Goal: Information Seeking & Learning: Learn about a topic

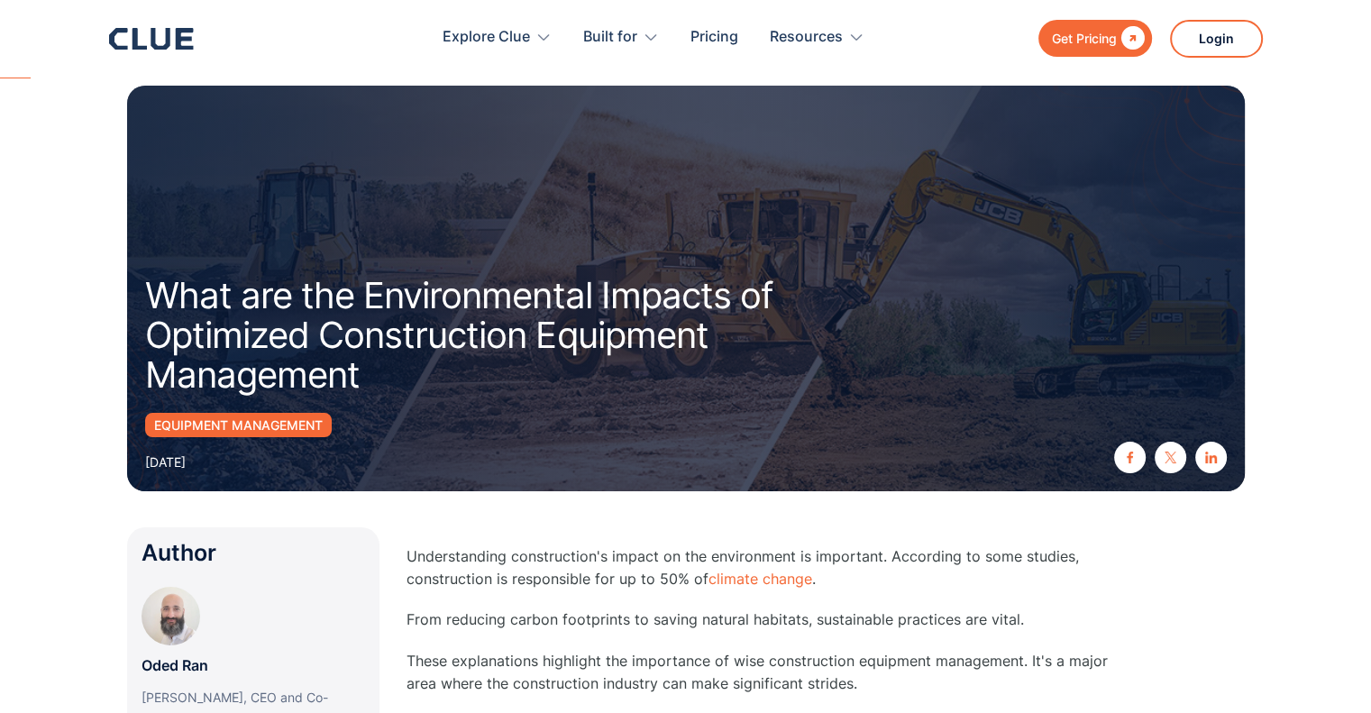
click at [156, 38] on icon at bounding box center [151, 39] width 85 height 22
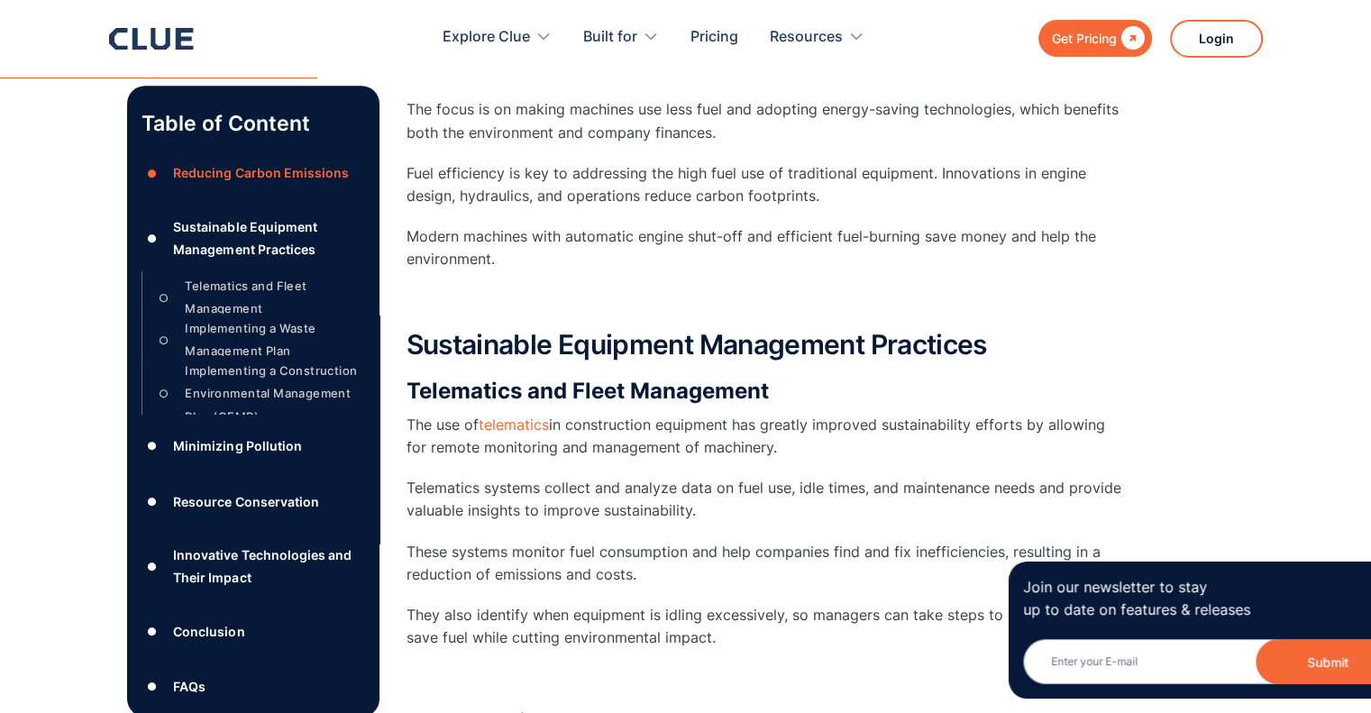
scroll to position [1262, 0]
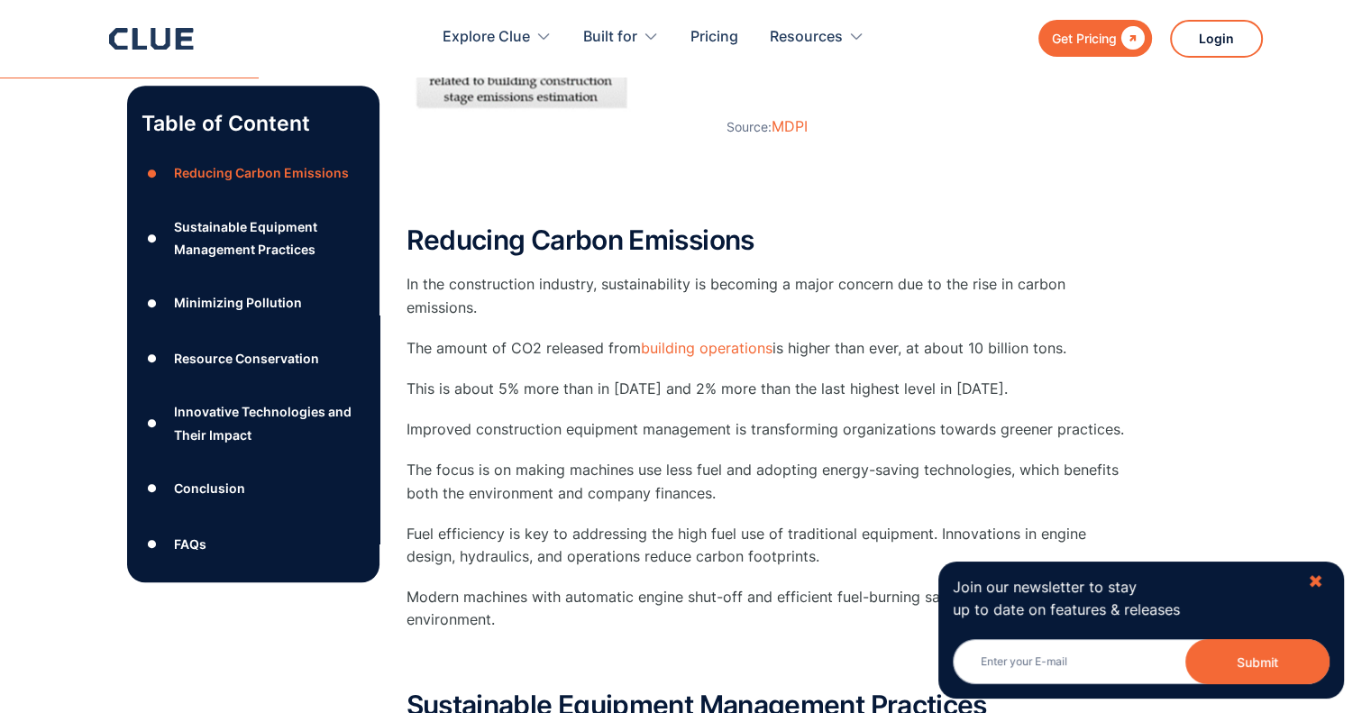
click at [1318, 582] on div "✖" at bounding box center [1315, 581] width 15 height 23
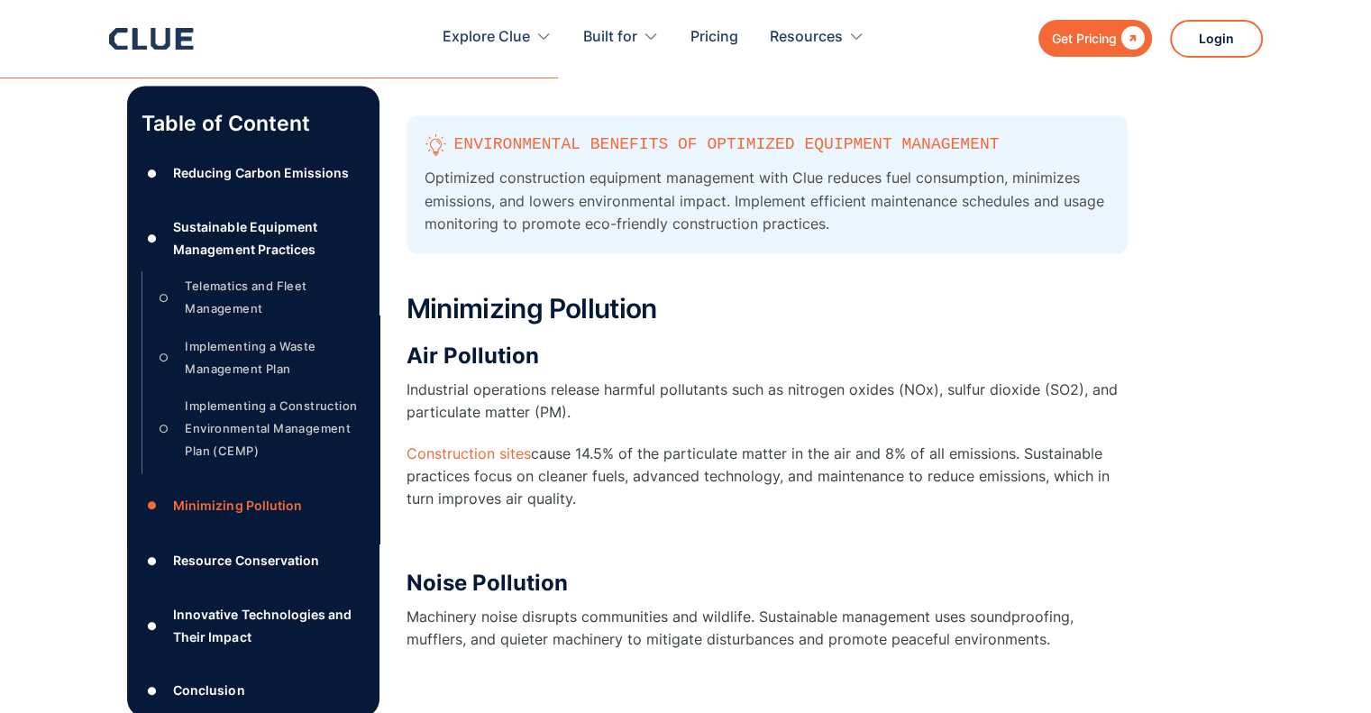
scroll to position [3153, 0]
